Goal: Task Accomplishment & Management: Manage account settings

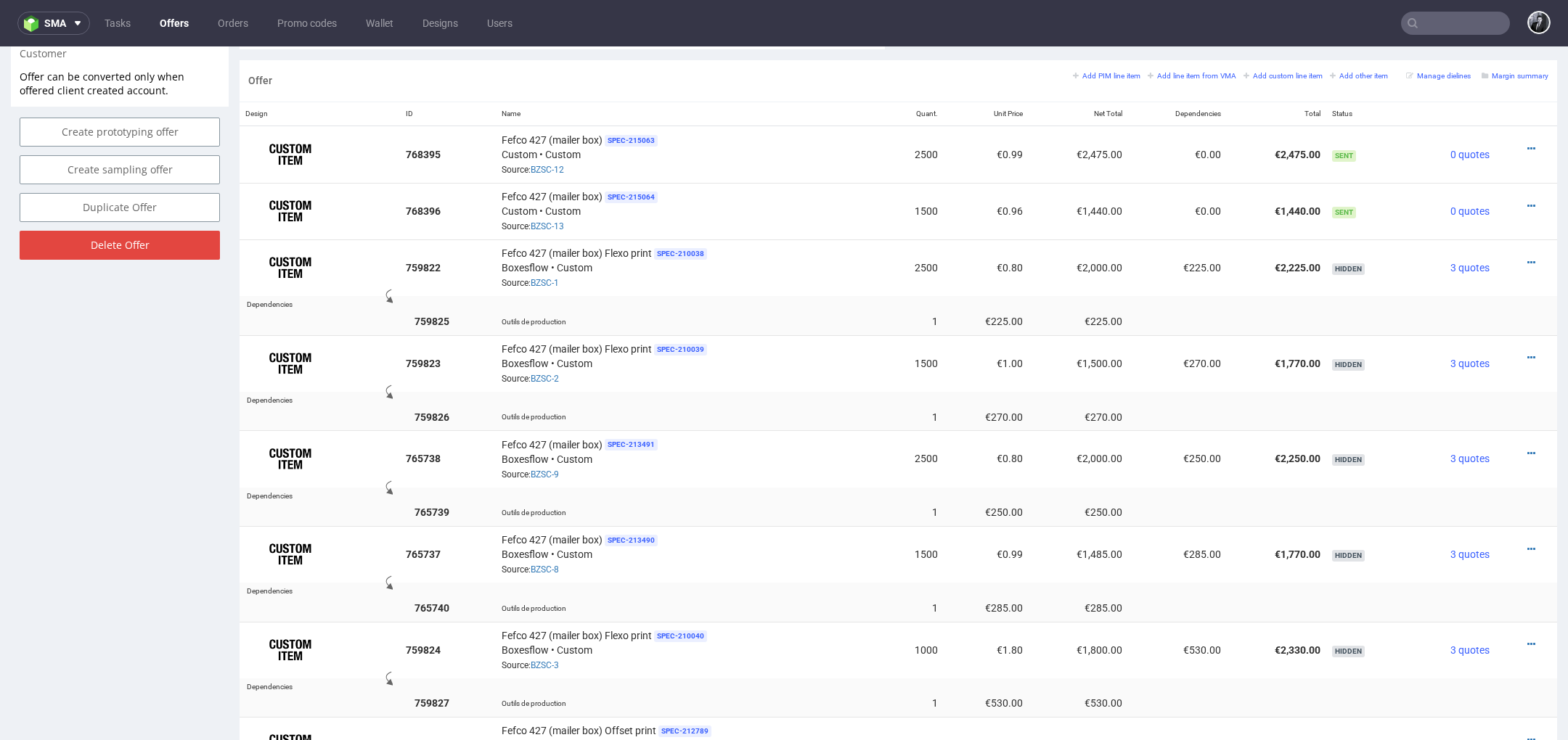
scroll to position [855, 0]
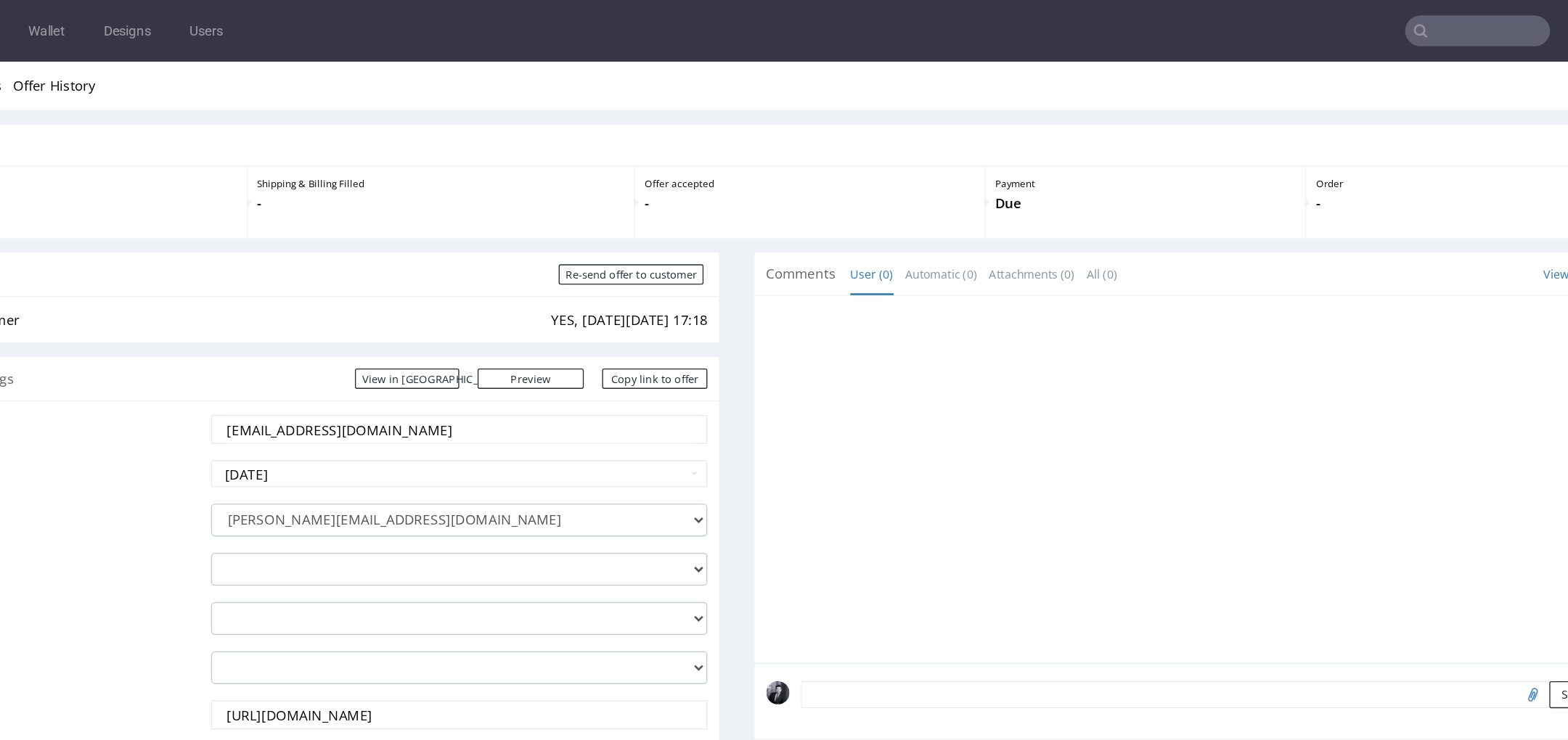
click at [1439, 28] on input "text" at bounding box center [1456, 23] width 109 height 23
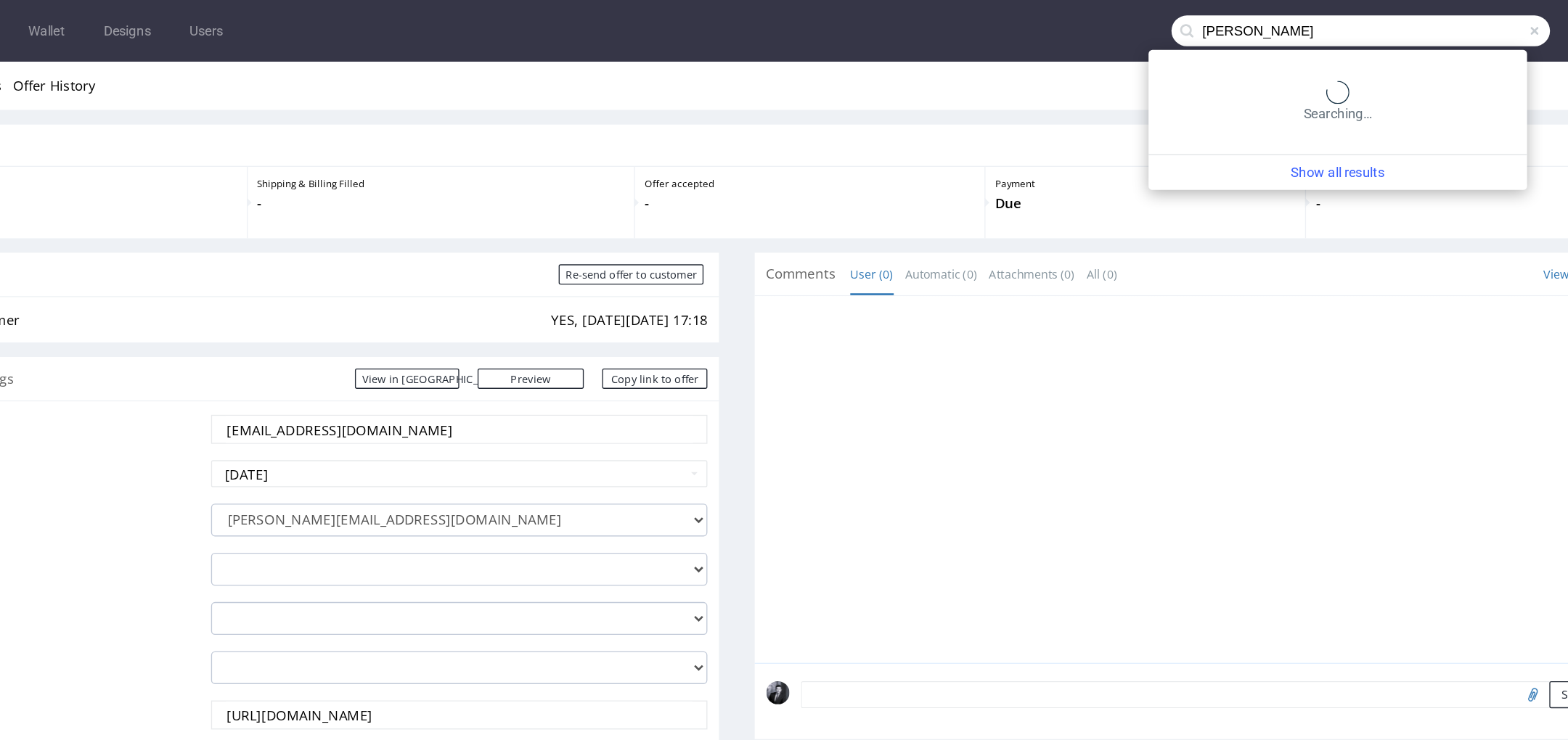
type input "[PERSON_NAME]"
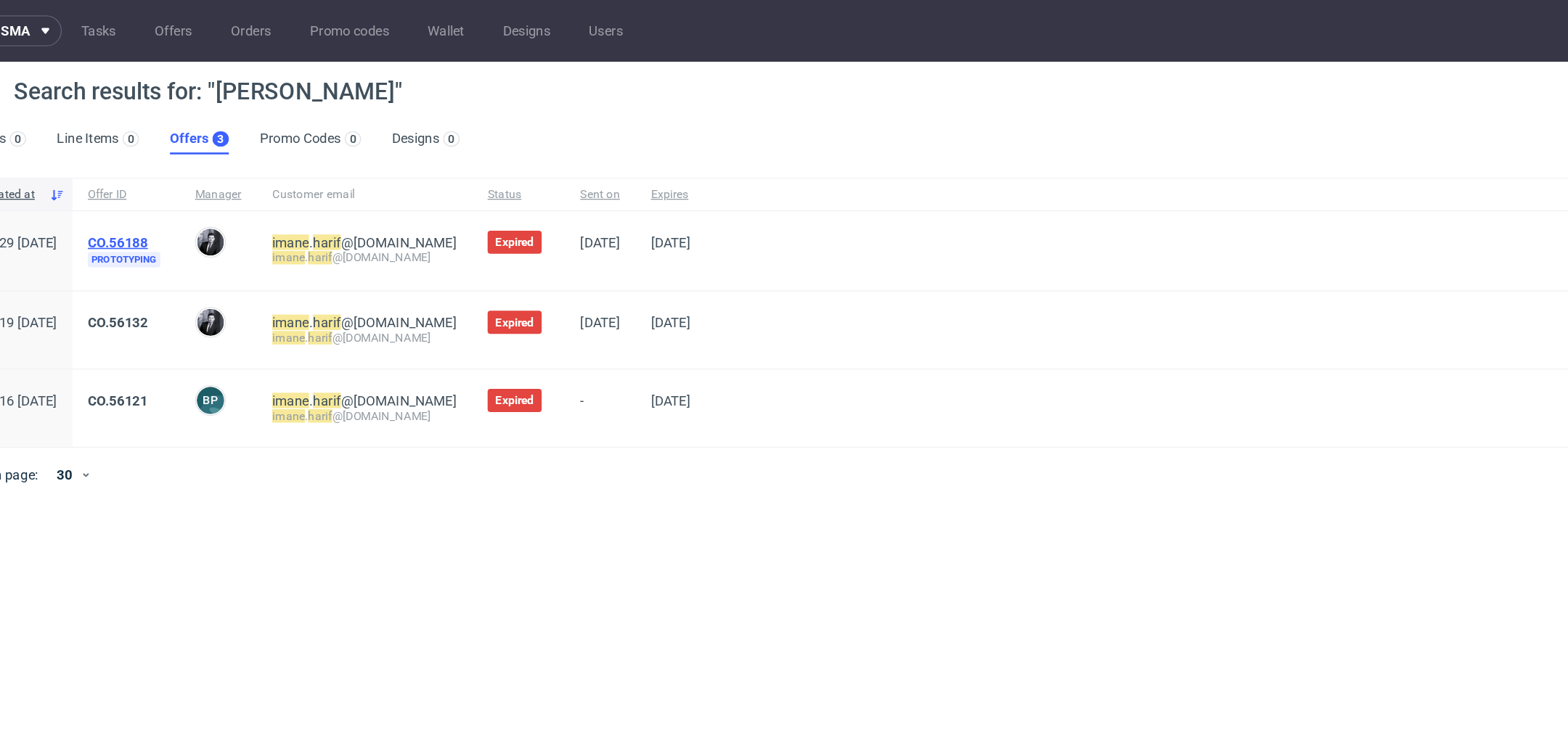
click at [154, 182] on link "CO.56188" at bounding box center [132, 182] width 45 height 12
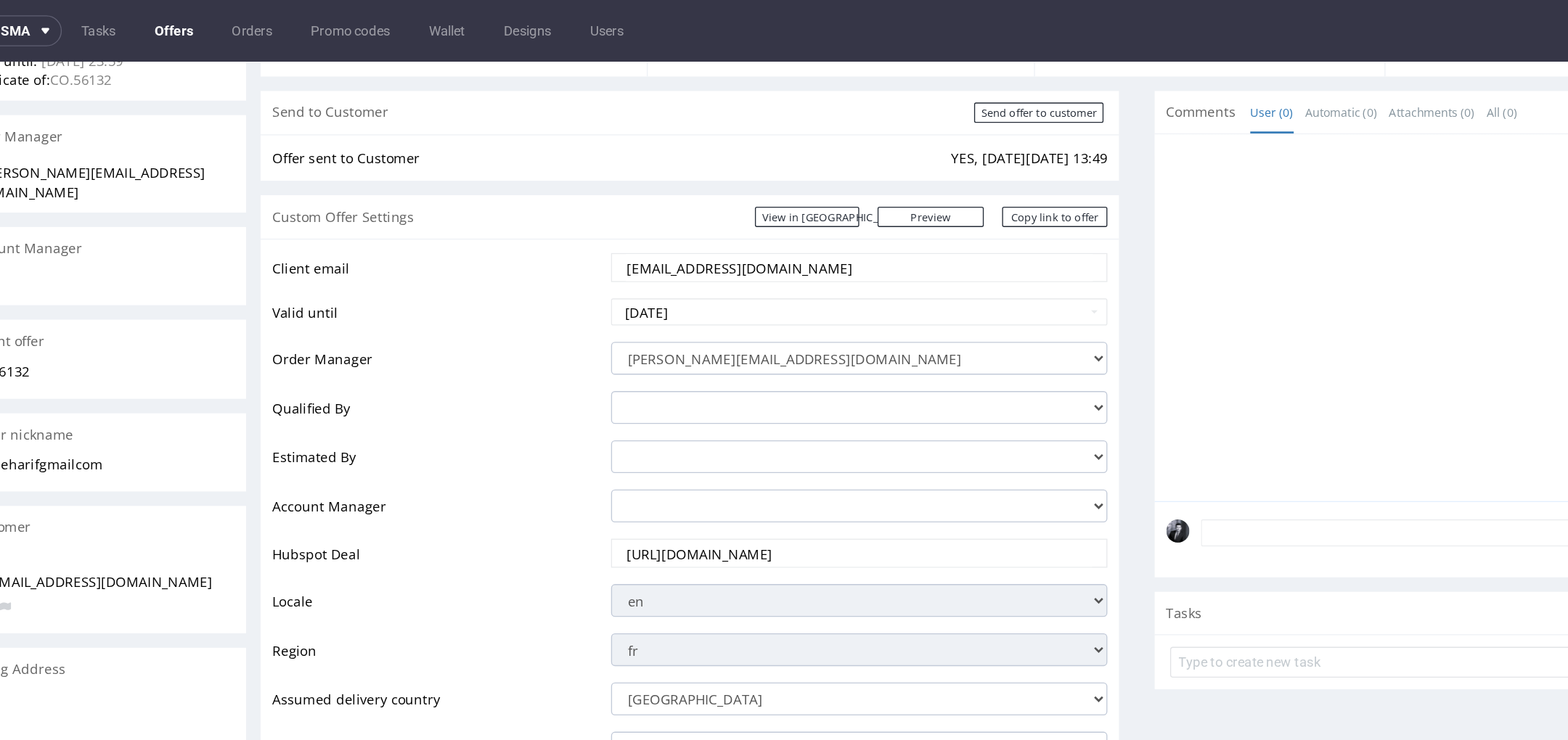
scroll to position [203, 0]
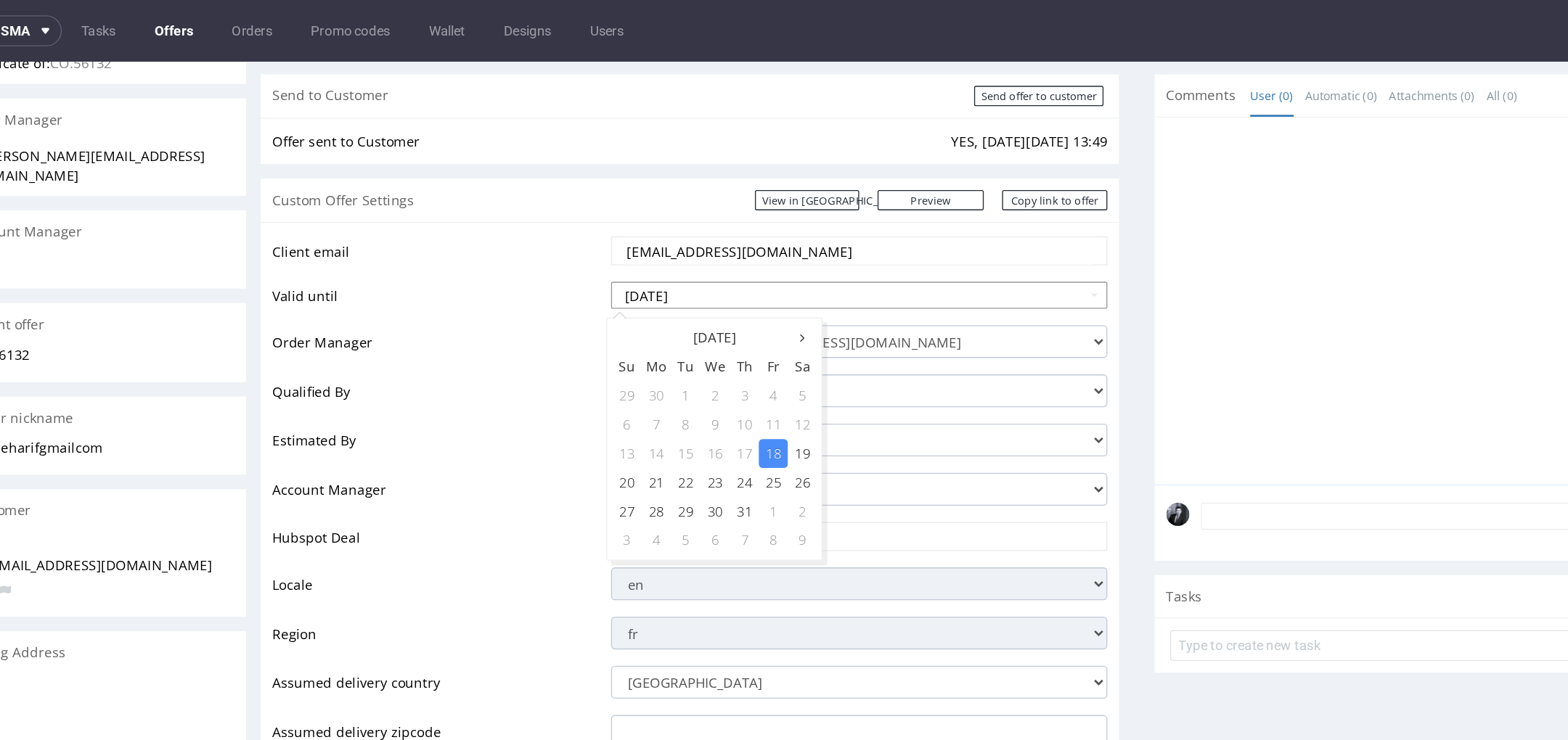
click at [573, 238] on input "[DATE]" at bounding box center [632, 238] width 373 height 21
click at [588, 274] on icon at bounding box center [590, 269] width 4 height 10
click at [567, 382] on td "22" at bounding box center [568, 378] width 21 height 21
type input "[DATE]"
click at [400, 228] on td "Valid until" at bounding box center [317, 242] width 252 height 33
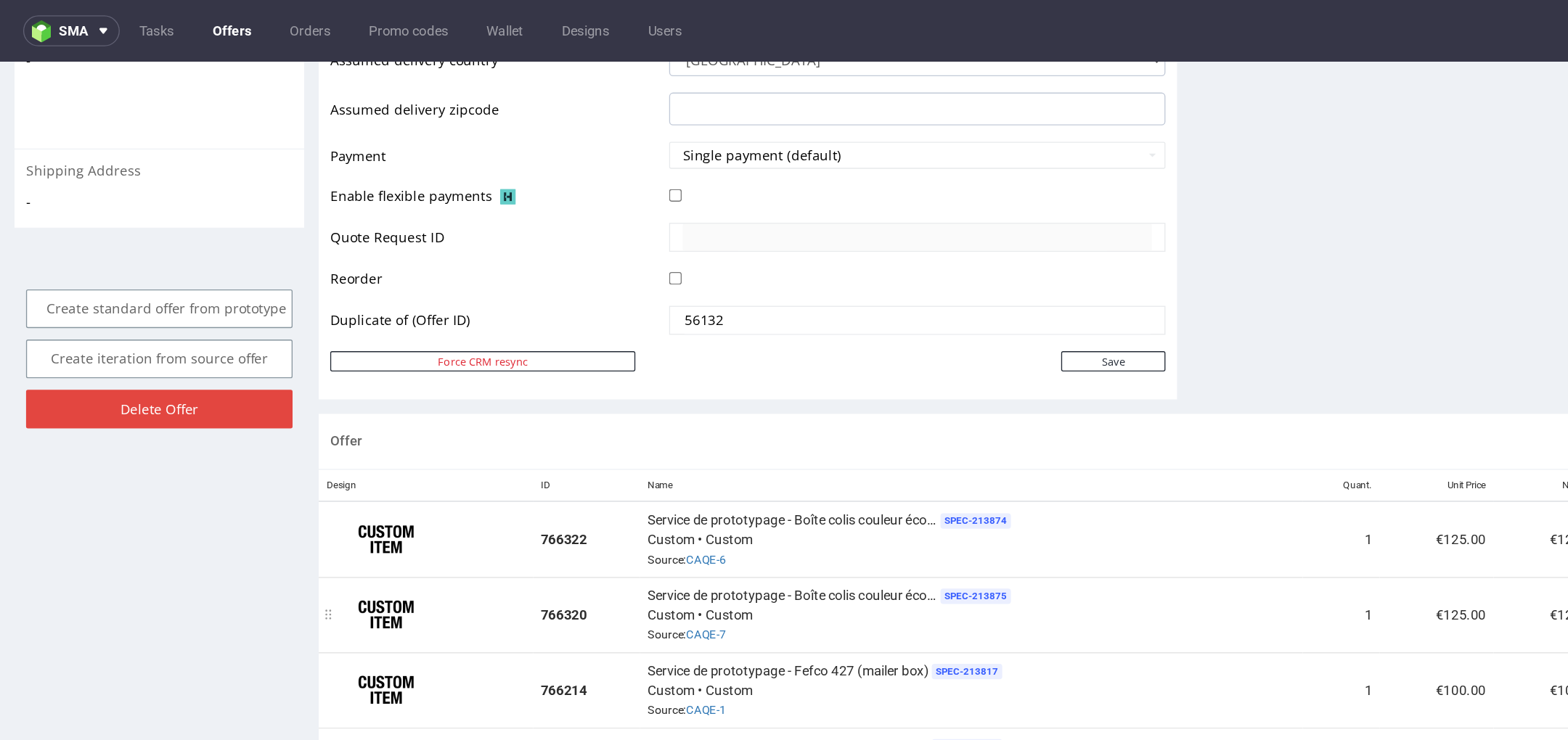
scroll to position [668, 0]
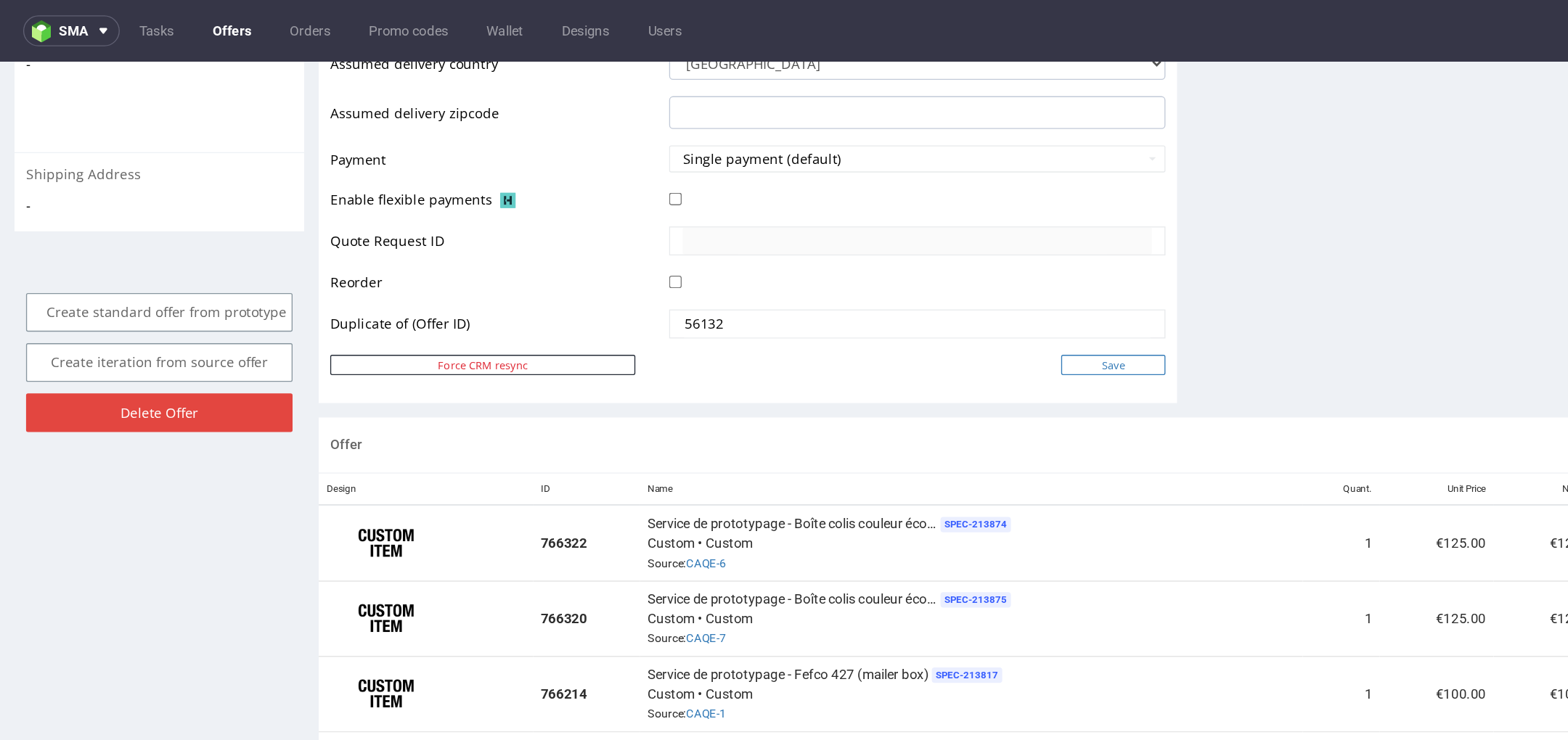
click at [840, 294] on input "Save" at bounding box center [837, 290] width 79 height 15
type input "In progress..."
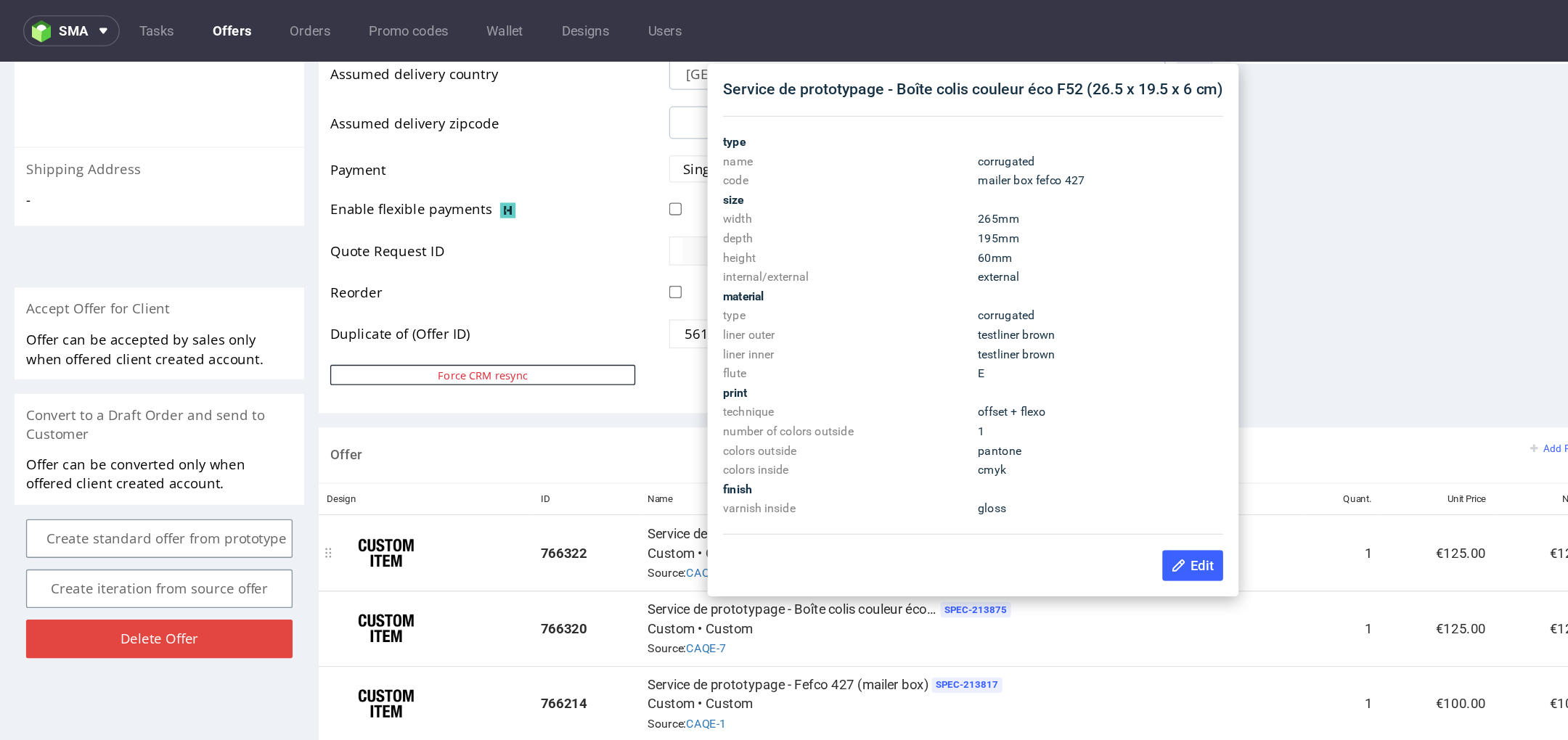
scroll to position [631, 0]
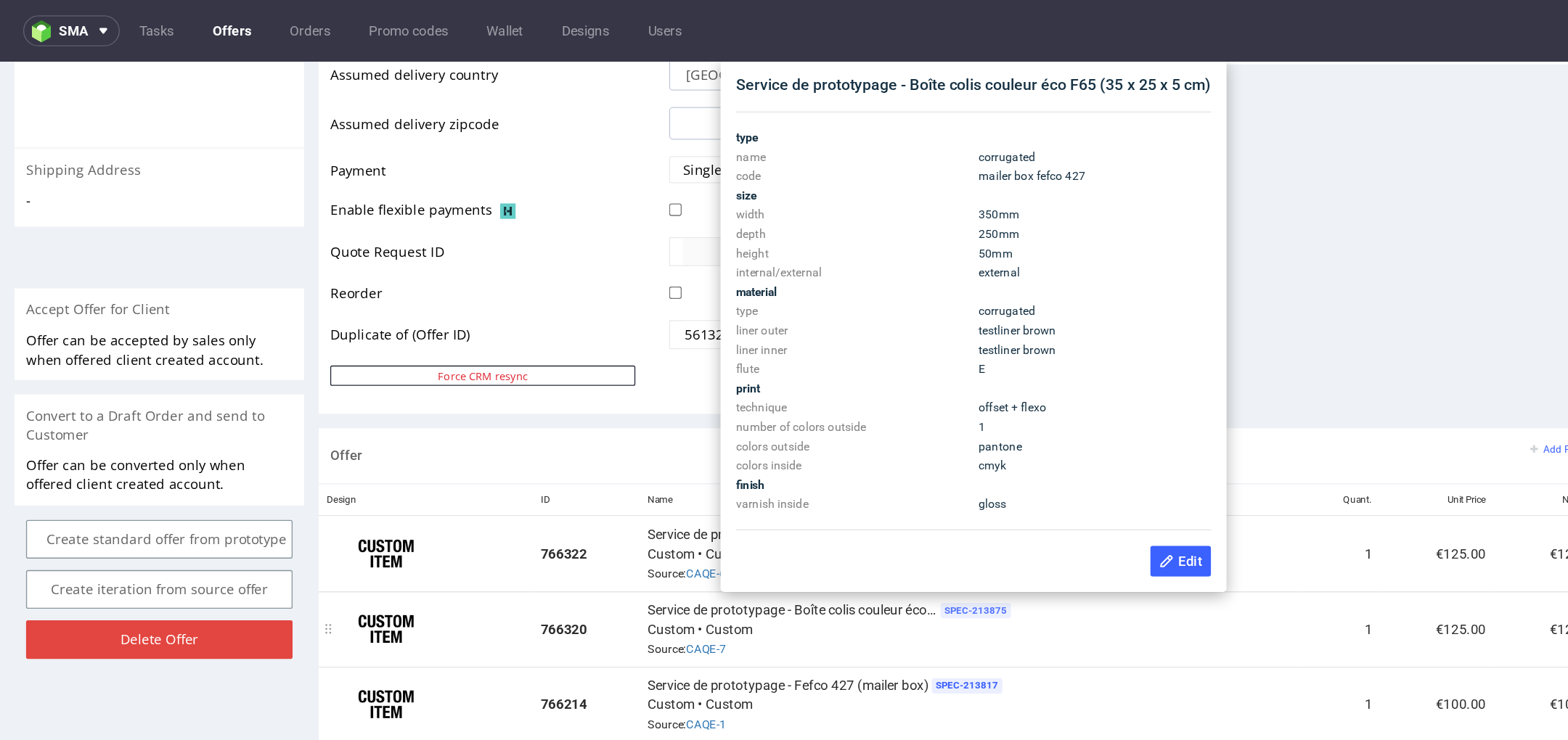
click at [736, 472] on span "SPEC- 213875" at bounding box center [734, 474] width 53 height 12
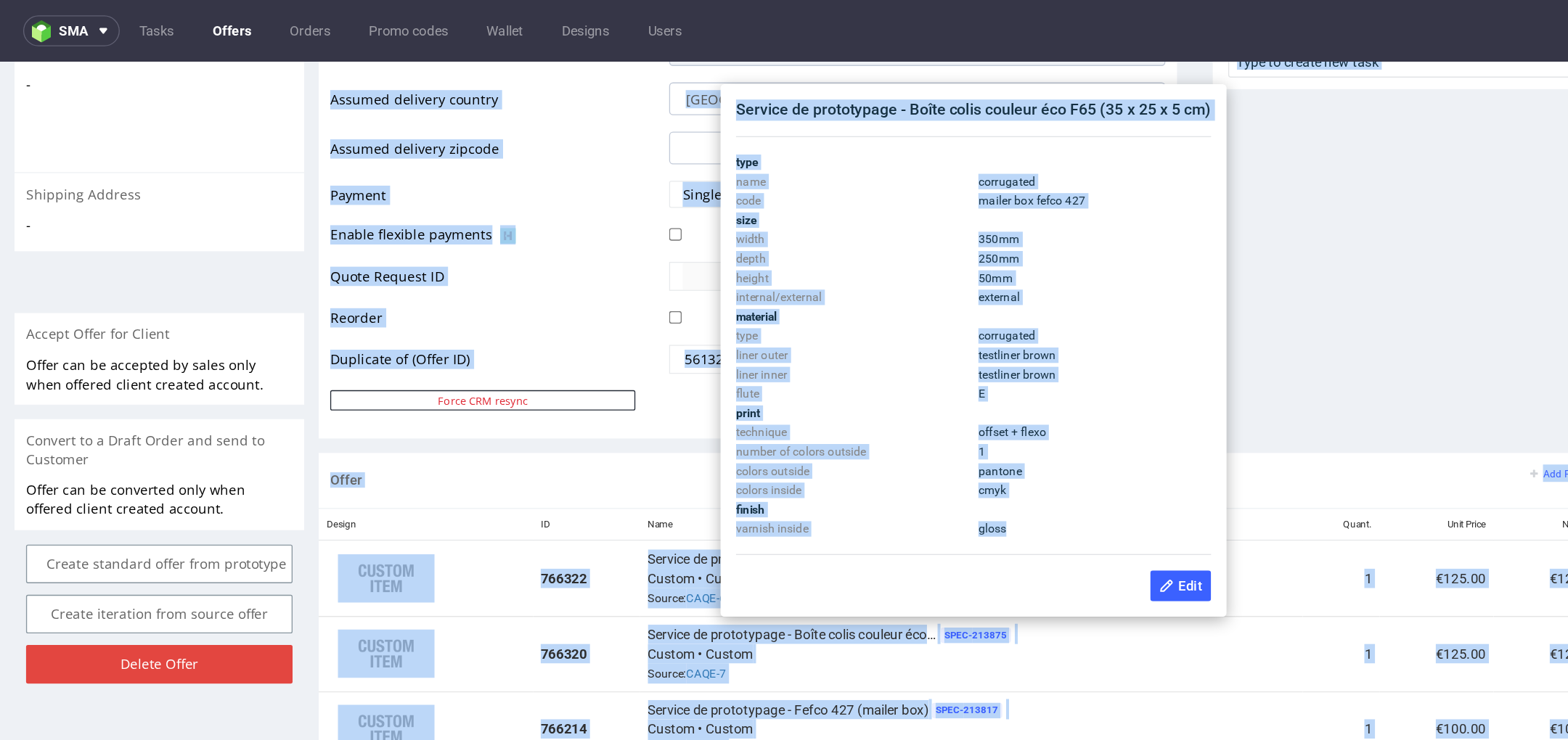
drag, startPoint x: 782, startPoint y: 399, endPoint x: 557, endPoint y: 70, distance: 398.6
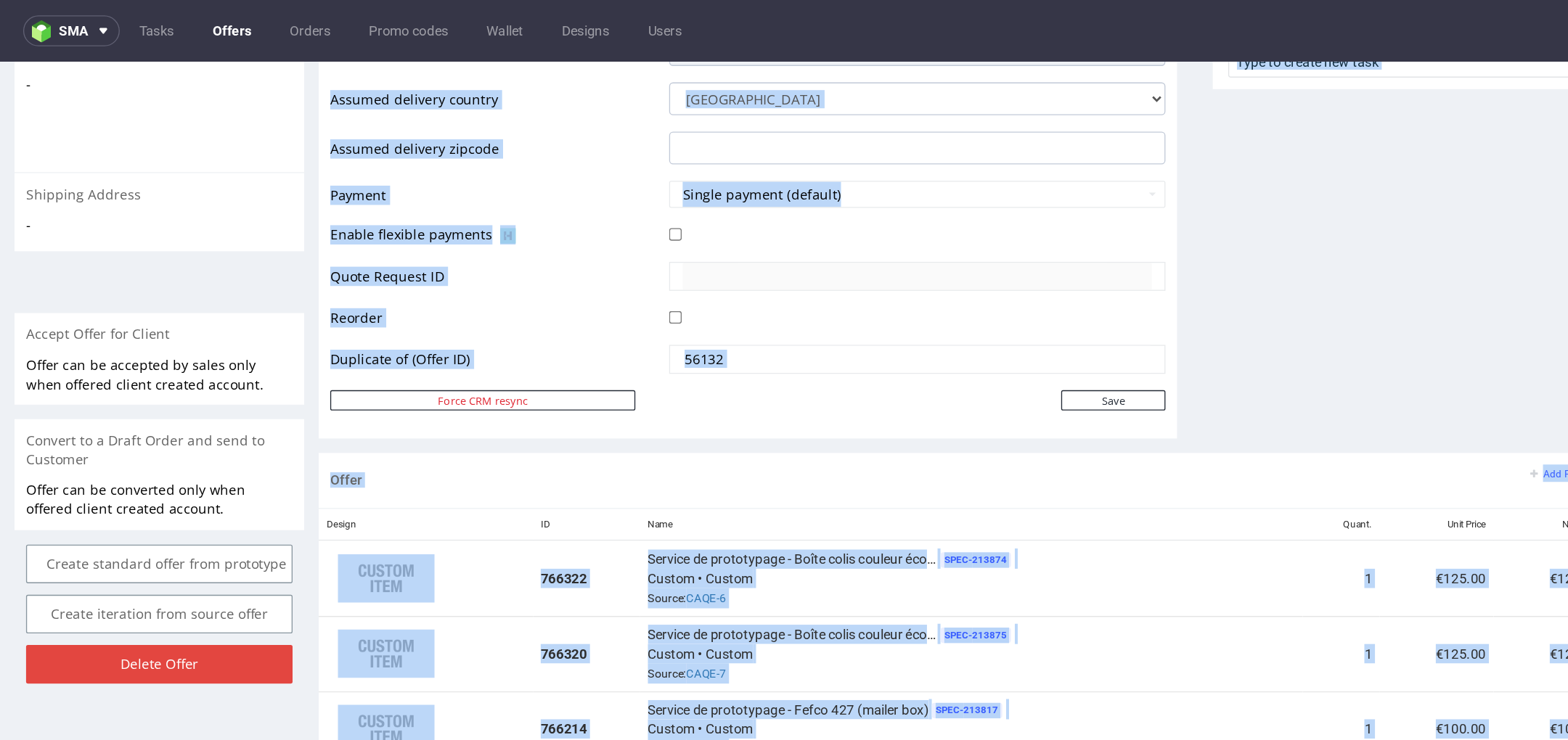
scroll to position [610, 0]
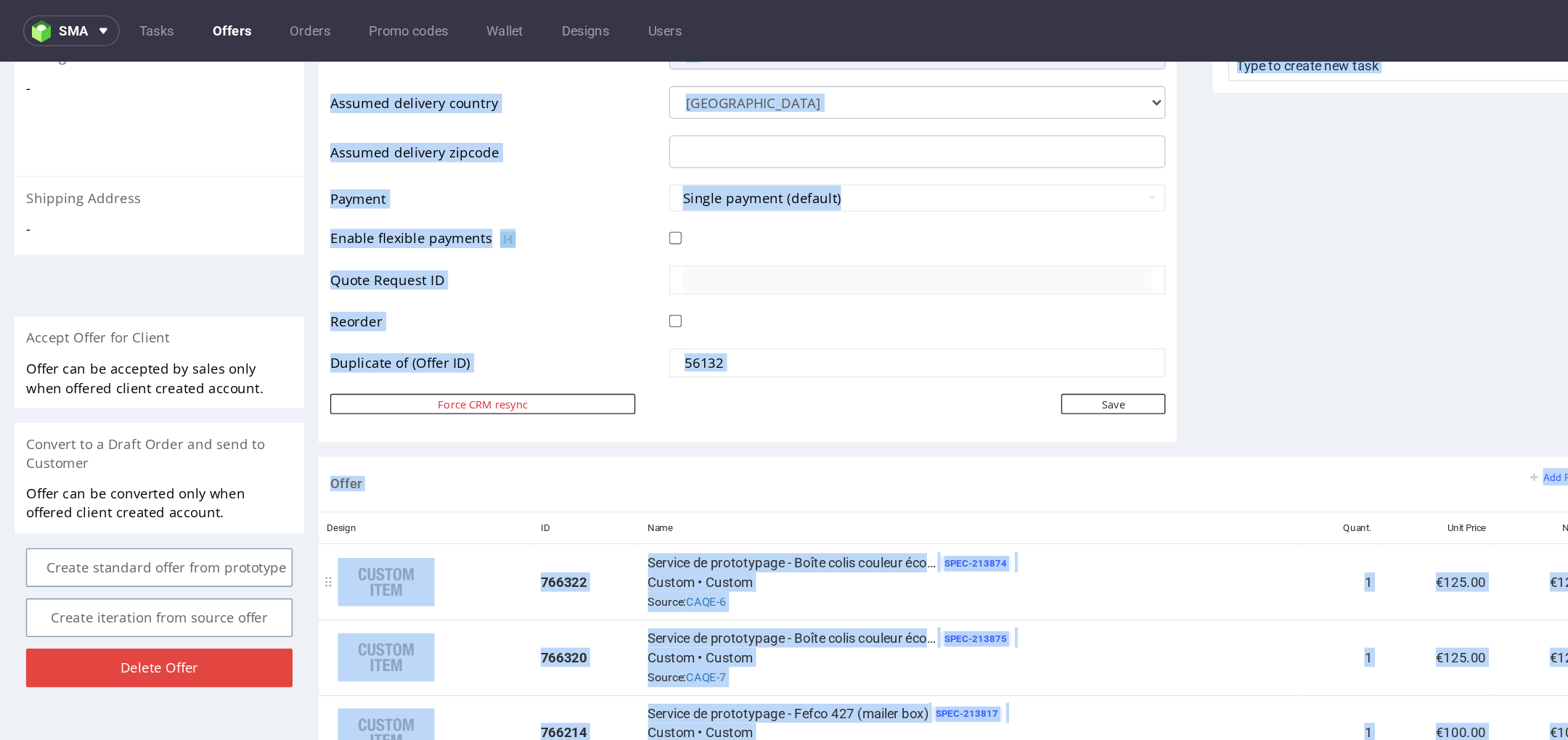
click at [763, 465] on div "Service de prototypage - Boîte colis couleur éco F52 (26.5 x 19.5 x 6 cm) SPEC-…" at bounding box center [730, 453] width 486 height 45
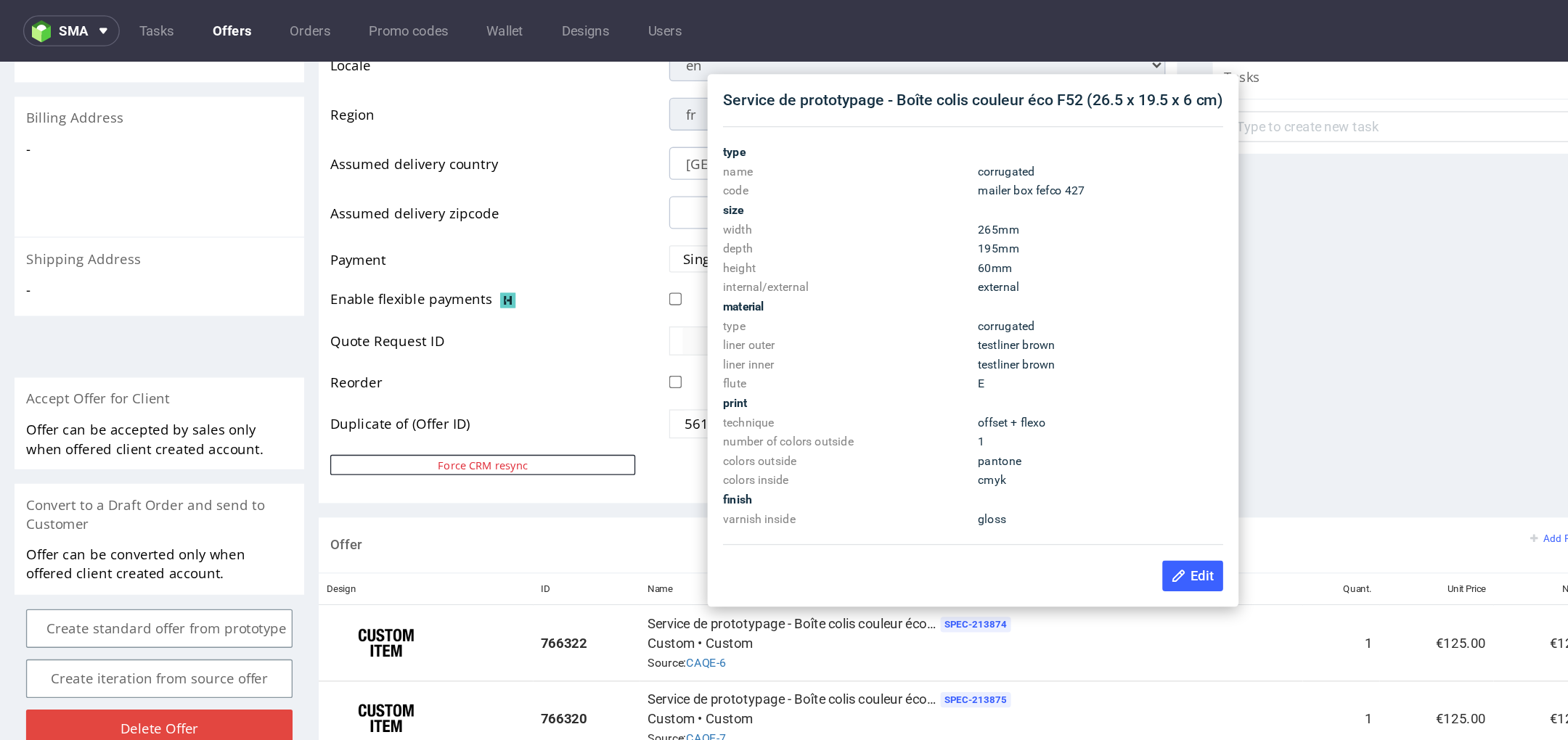
scroll to position [562, 0]
